Goal: Use online tool/utility: Utilize a website feature to perform a specific function

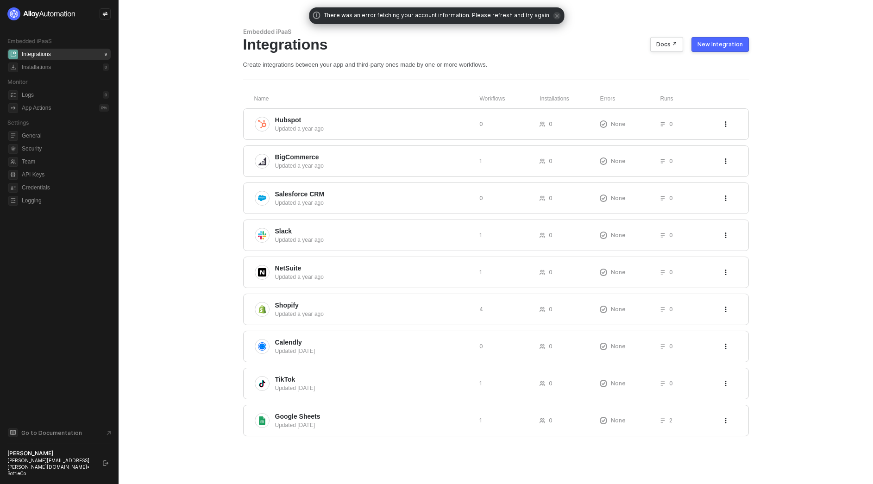
click at [103, 13] on icon "icon-swap" at bounding box center [105, 14] width 5 height 4
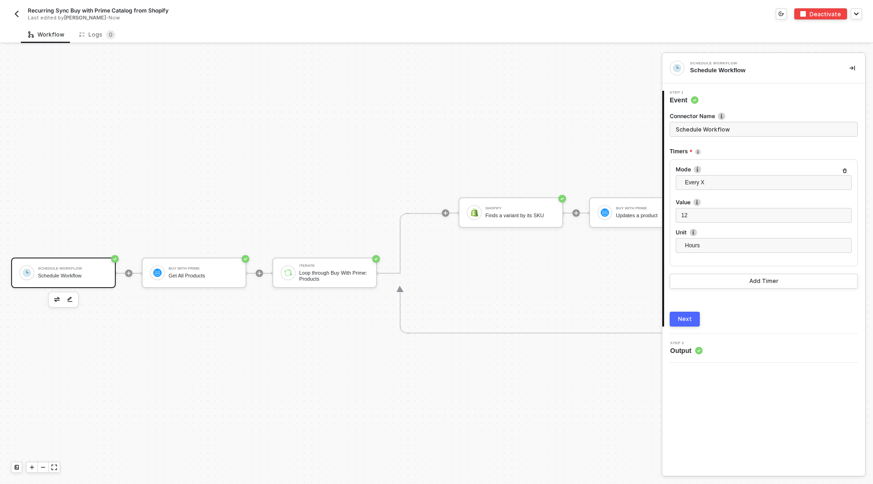
scroll to position [17, 0]
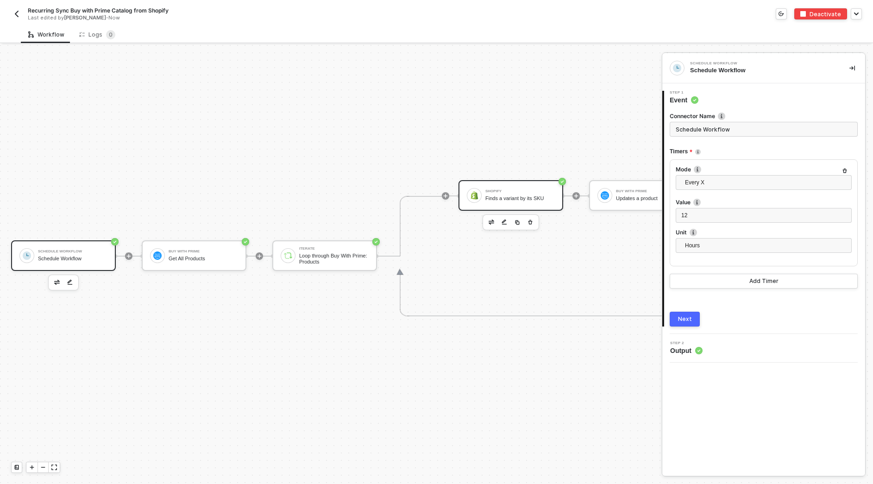
click at [464, 209] on div "Shopify Finds a variant by its SKU" at bounding box center [511, 195] width 105 height 31
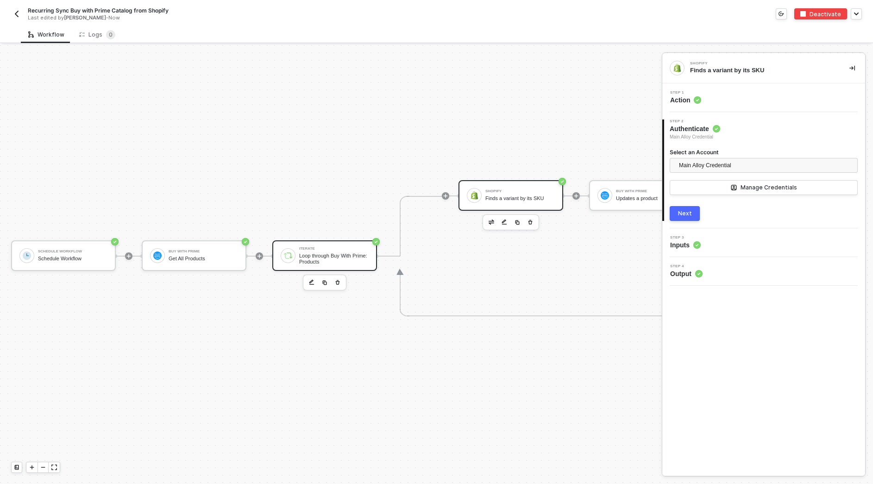
click at [279, 251] on div "Iterate Loop through Buy With Prime: Products" at bounding box center [324, 255] width 105 height 31
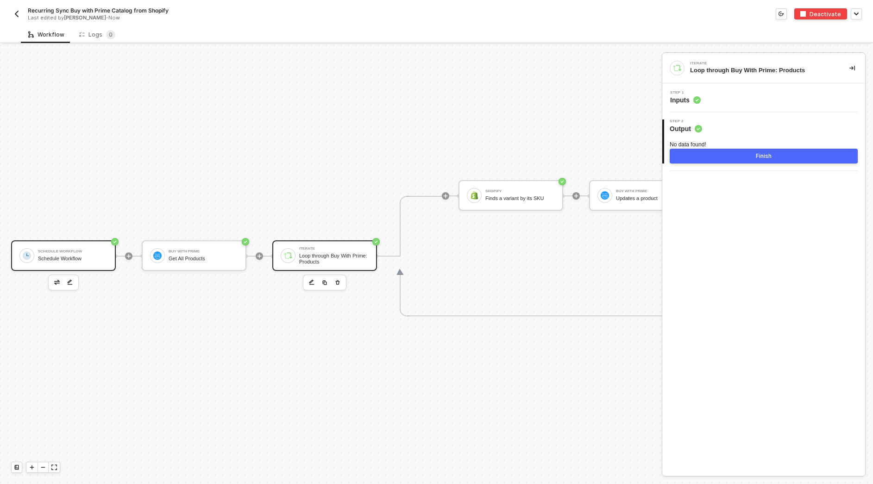
click at [77, 260] on div "Schedule Workflow" at bounding box center [72, 259] width 69 height 6
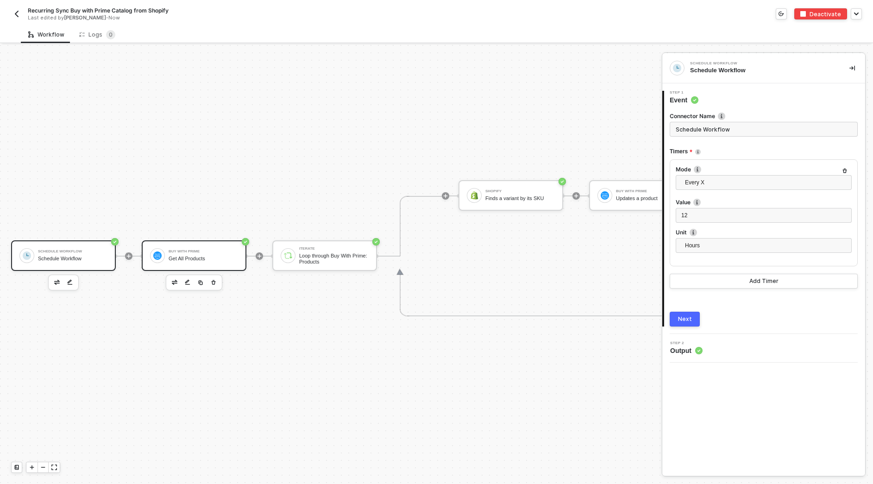
click at [226, 259] on div "Get All Products" at bounding box center [203, 259] width 69 height 6
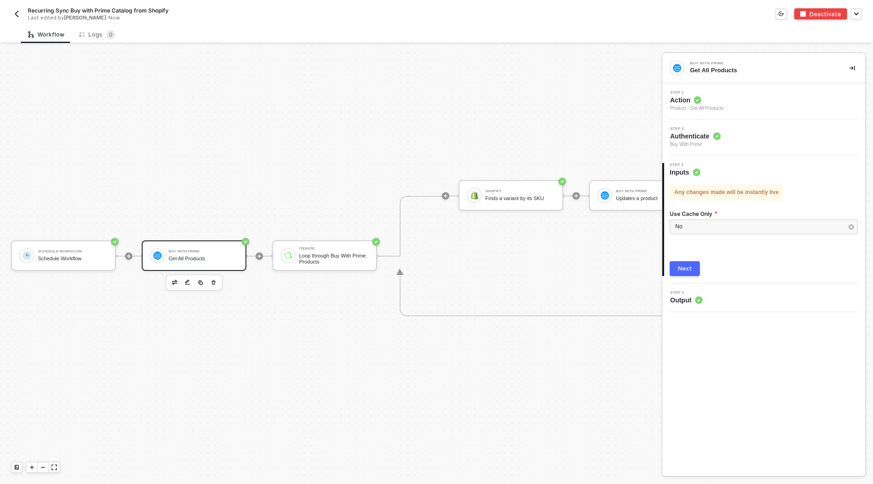
click at [21, 18] on button "button" at bounding box center [16, 13] width 11 height 11
